Goal: Task Accomplishment & Management: Manage account settings

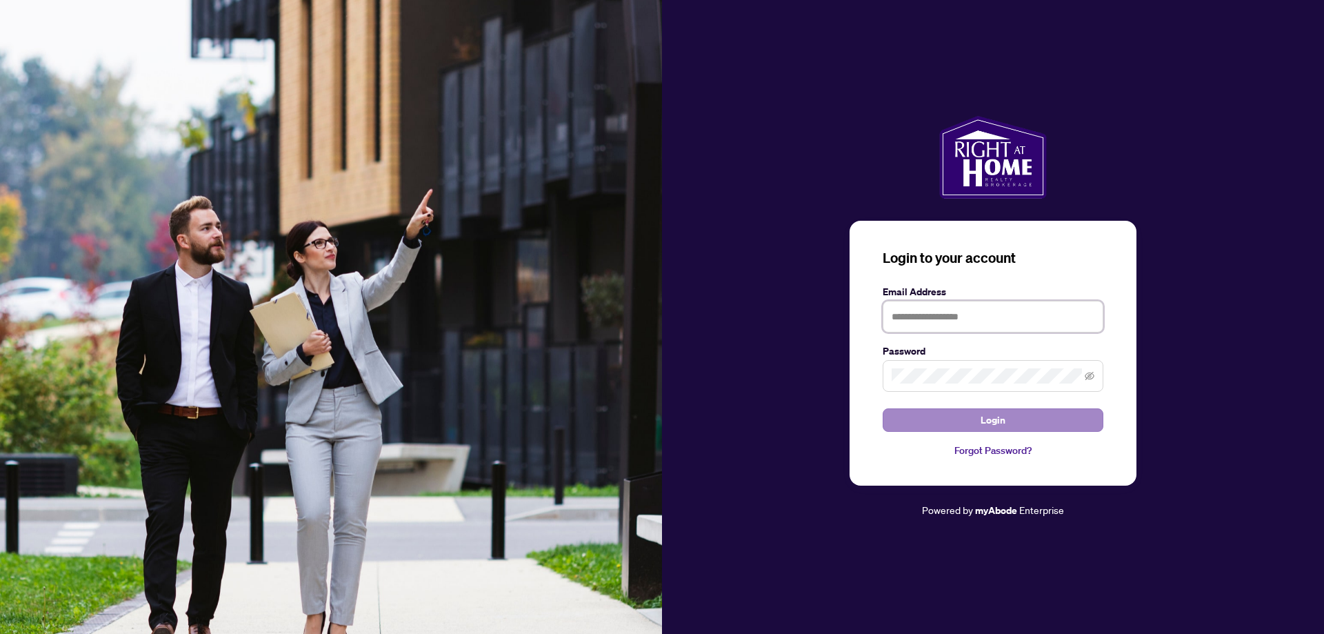
type input "**********"
click at [988, 428] on span "Login" at bounding box center [993, 420] width 25 height 22
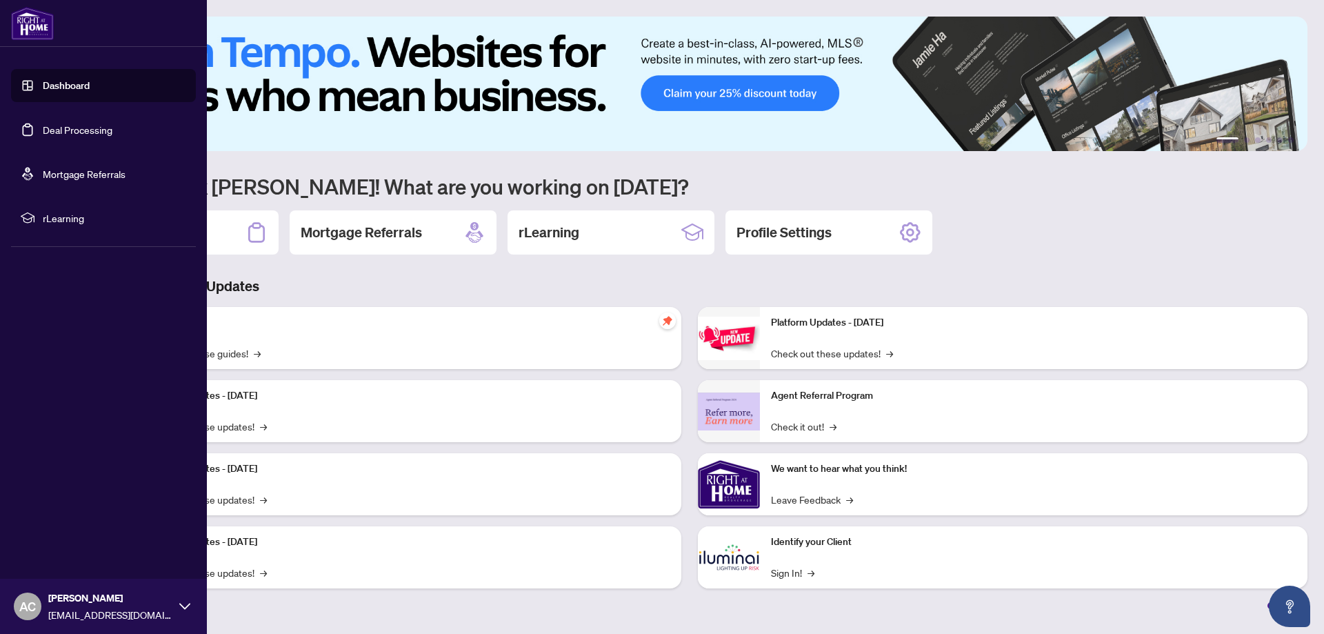
click at [59, 125] on link "Deal Processing" at bounding box center [78, 129] width 70 height 12
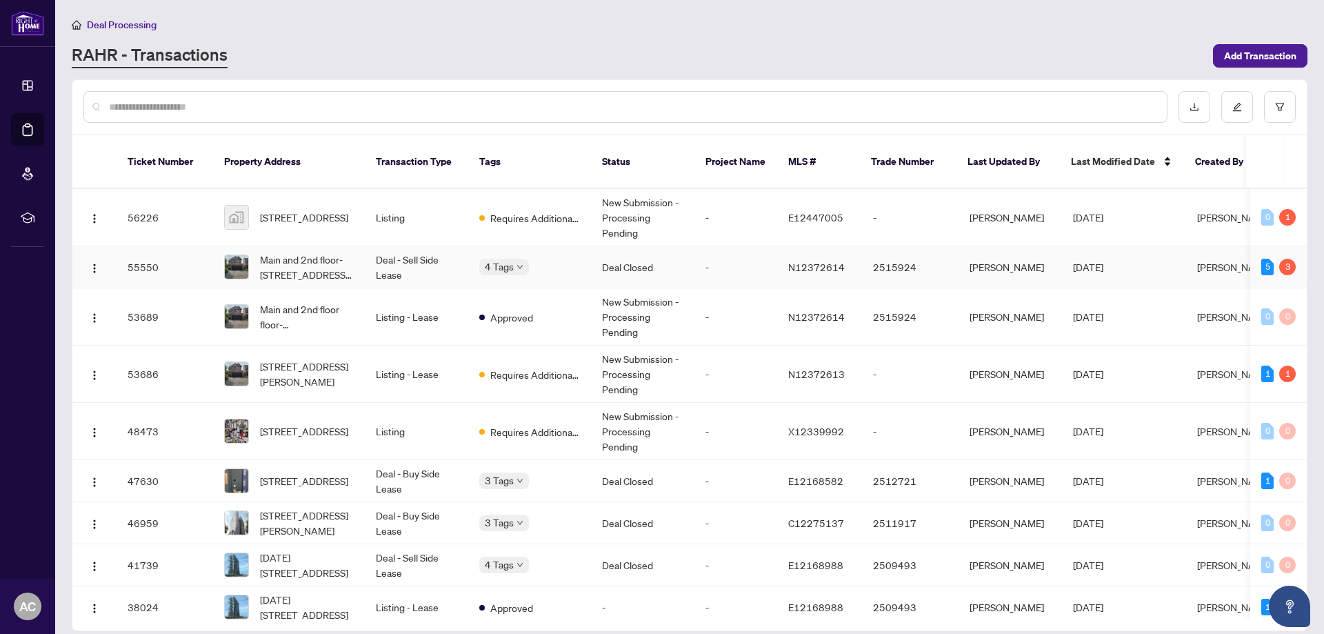
click at [410, 246] on td "Deal - Sell Side Lease" at bounding box center [416, 267] width 103 height 42
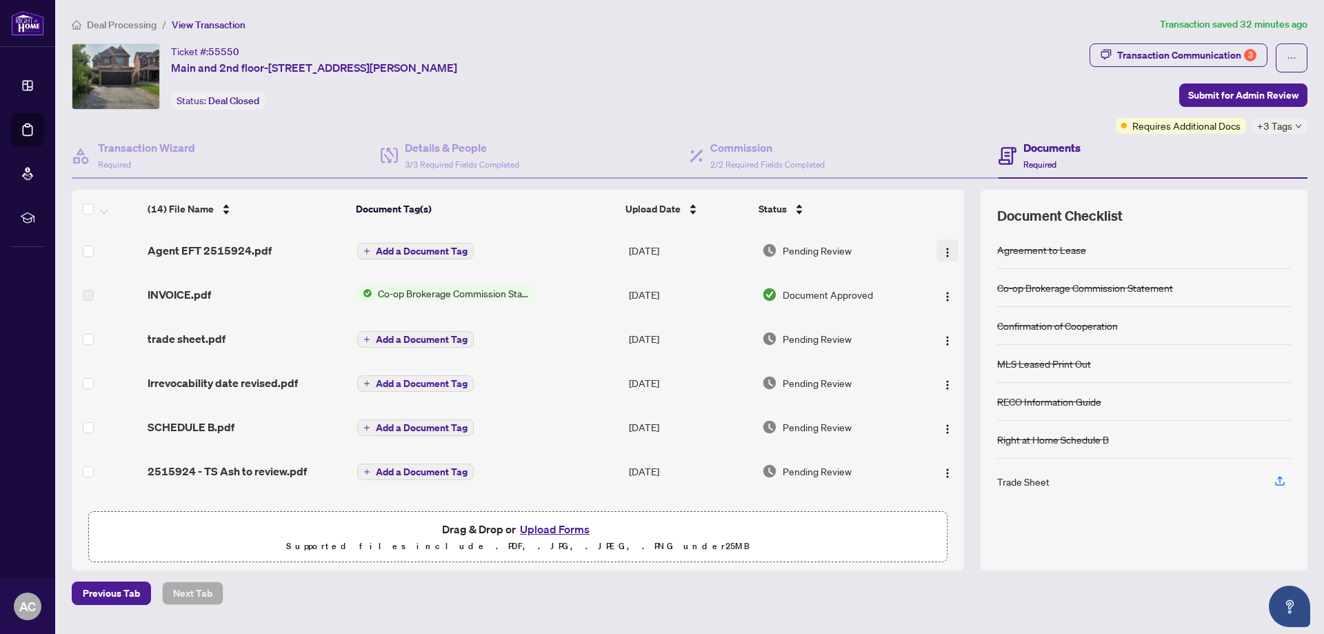
click at [942, 250] on img "button" at bounding box center [947, 252] width 11 height 11
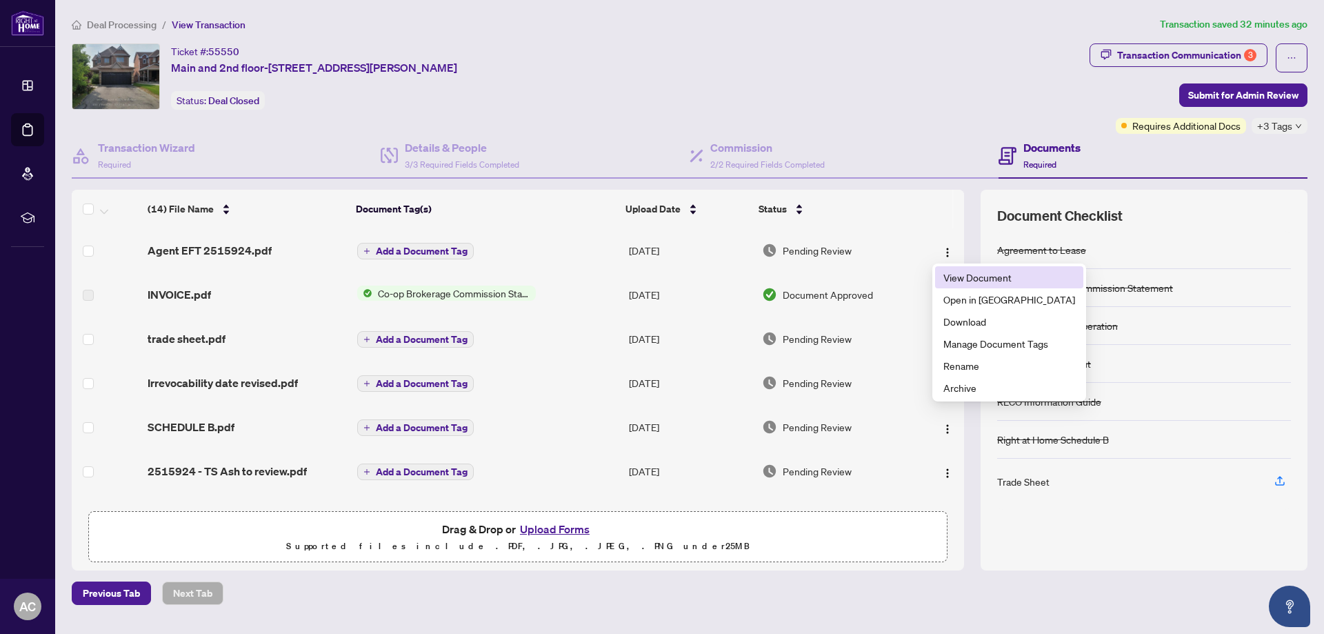
click at [951, 278] on span "View Document" at bounding box center [1010, 277] width 132 height 15
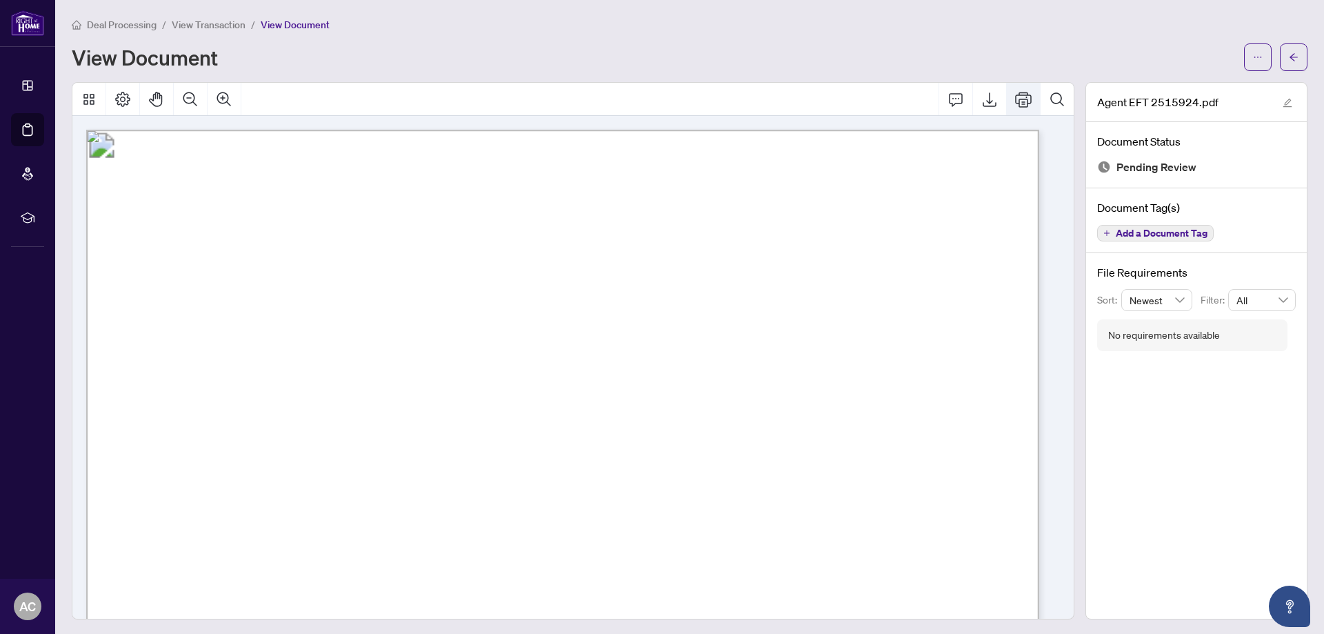
click at [1015, 92] on icon "Print" at bounding box center [1023, 99] width 17 height 17
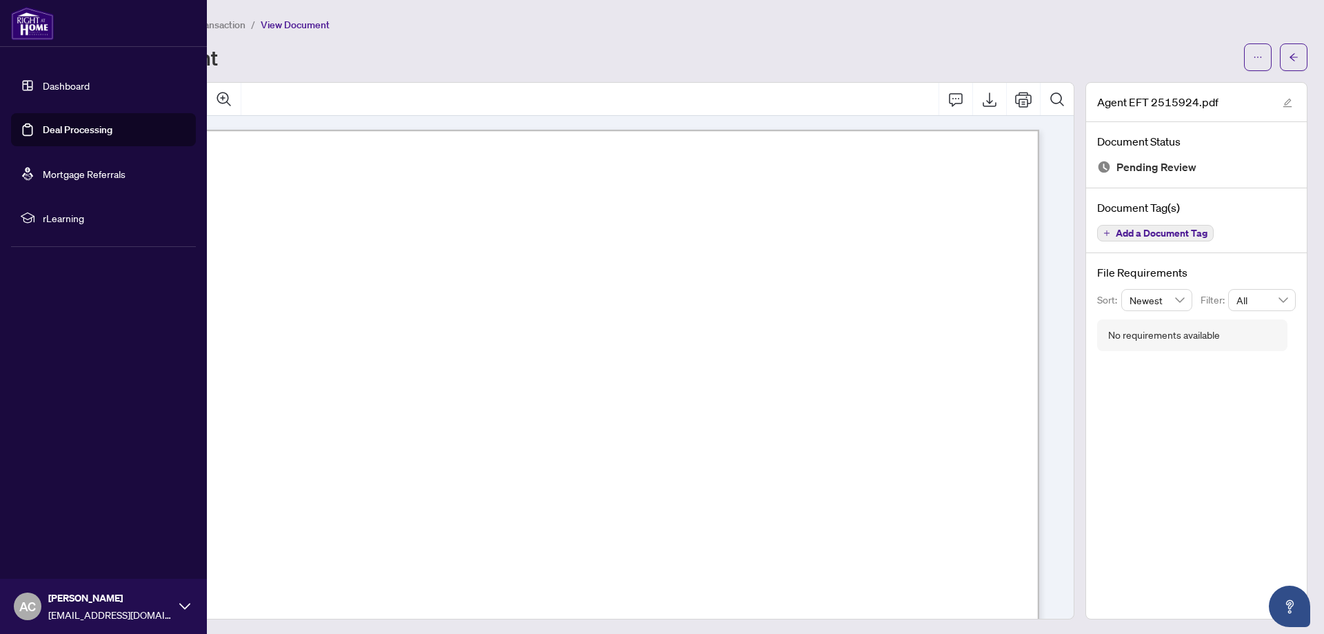
click at [51, 124] on link "Deal Processing" at bounding box center [78, 129] width 70 height 12
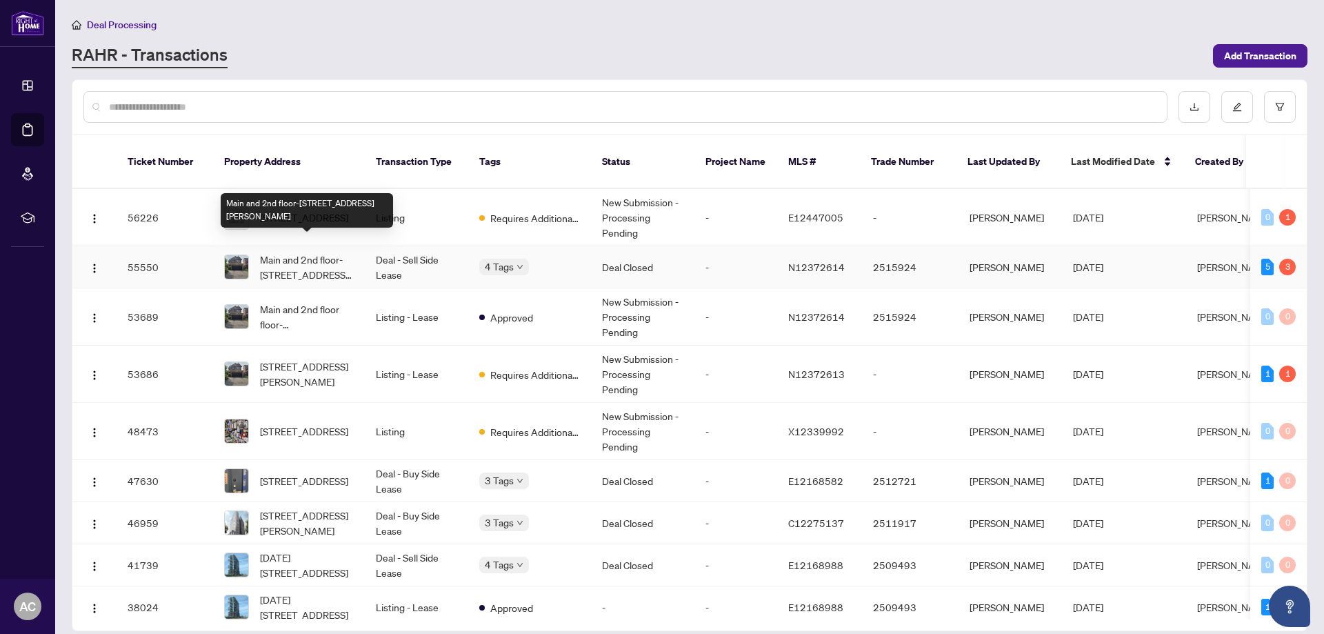
click at [291, 252] on span "Main and 2nd floor-[STREET_ADDRESS][PERSON_NAME]" at bounding box center [307, 267] width 94 height 30
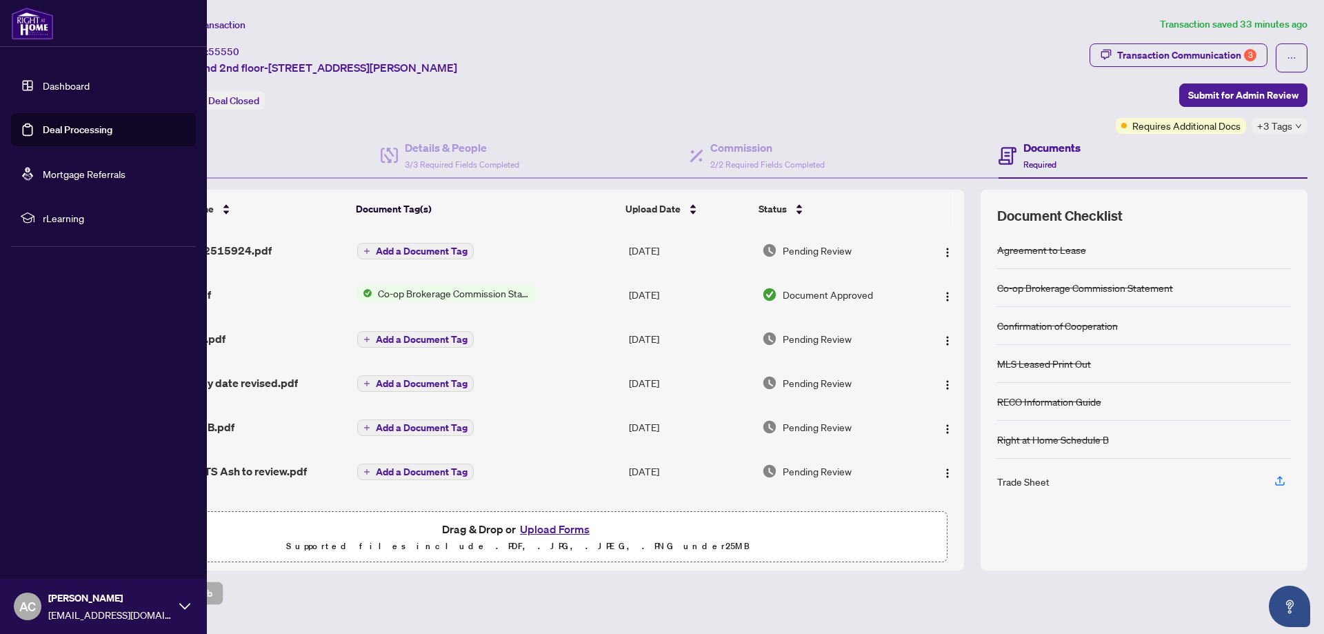
click at [57, 126] on link "Deal Processing" at bounding box center [78, 129] width 70 height 12
